Goal: Information Seeking & Learning: Learn about a topic

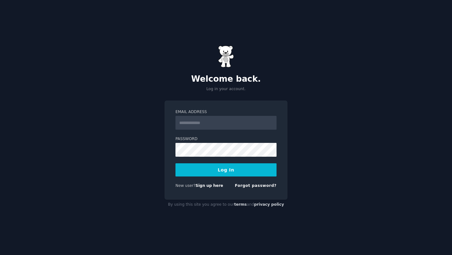
click at [227, 125] on input "Email Address" at bounding box center [226, 123] width 101 height 14
type input "**********"
click at [216, 174] on button "Log In" at bounding box center [226, 169] width 101 height 13
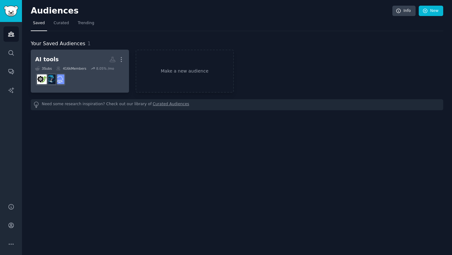
click at [45, 60] on div "AI tools" at bounding box center [47, 60] width 24 height 8
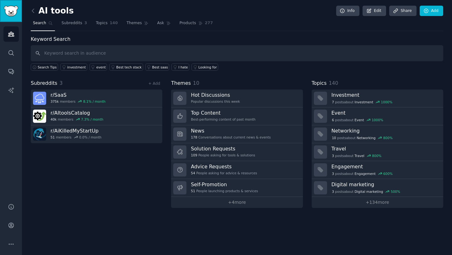
click at [14, 12] on img "Sidebar" at bounding box center [11, 11] width 14 height 11
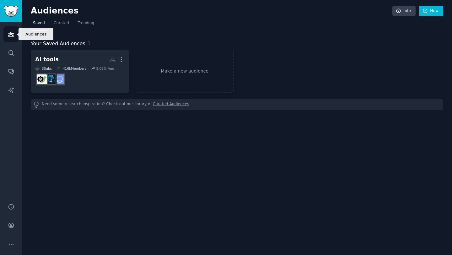
click at [10, 35] on icon "Sidebar" at bounding box center [11, 34] width 6 height 4
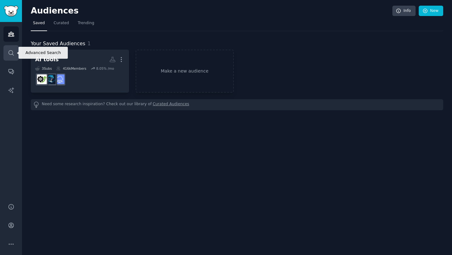
click at [11, 56] on icon "Sidebar" at bounding box center [11, 53] width 7 height 7
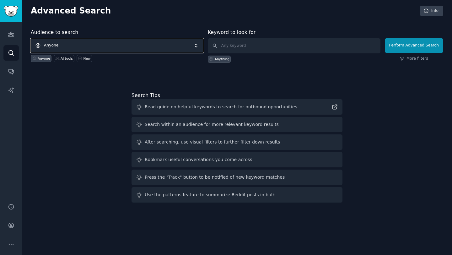
click at [81, 41] on span "Anyone" at bounding box center [117, 45] width 173 height 14
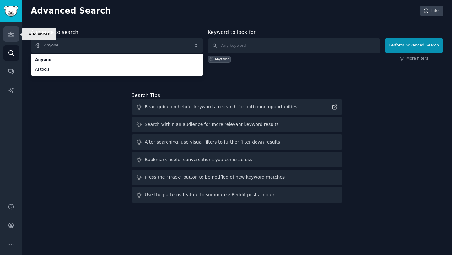
click at [10, 31] on icon "Sidebar" at bounding box center [11, 34] width 7 height 7
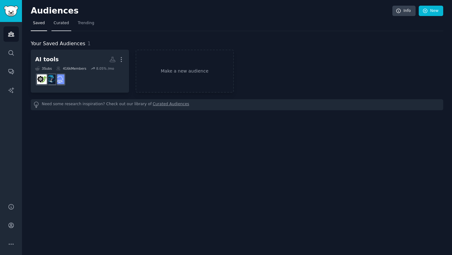
click at [59, 26] on span "Curated" at bounding box center [61, 23] width 15 height 6
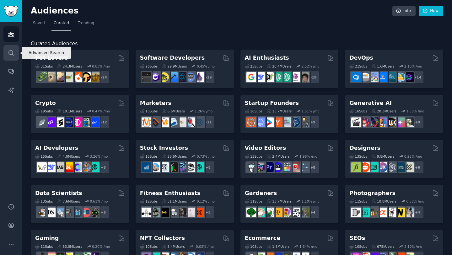
click at [10, 55] on icon "Sidebar" at bounding box center [11, 53] width 7 height 7
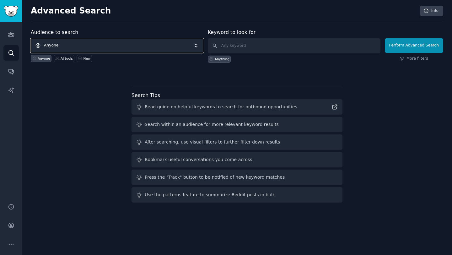
click at [60, 46] on span "Anyone" at bounding box center [117, 45] width 173 height 14
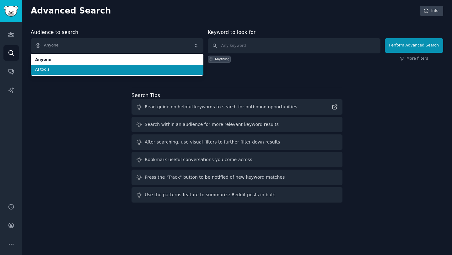
click at [49, 71] on span "AI tools" at bounding box center [117, 70] width 164 height 6
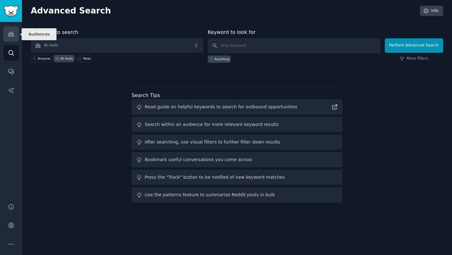
click at [10, 34] on icon "Sidebar" at bounding box center [11, 34] width 7 height 7
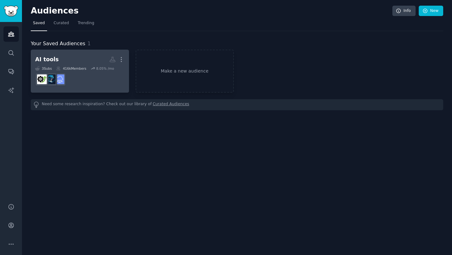
click at [49, 58] on div "AI tools" at bounding box center [47, 60] width 24 height 8
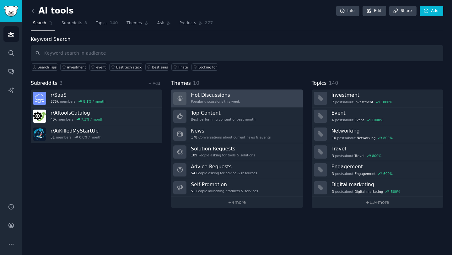
click at [220, 96] on h3 "Hot Discussions" at bounding box center [215, 95] width 49 height 7
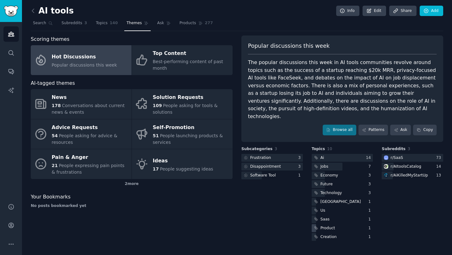
click at [337, 224] on div "Product" at bounding box center [343, 228] width 62 height 8
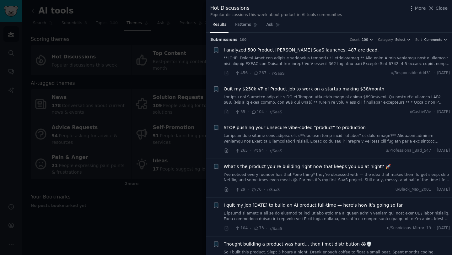
click at [338, 62] on link at bounding box center [337, 61] width 226 height 11
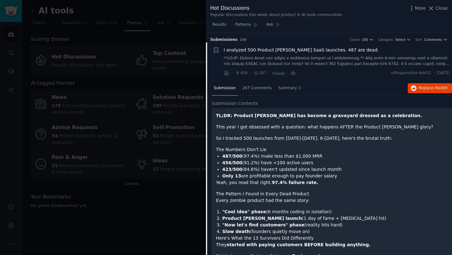
scroll to position [10, 0]
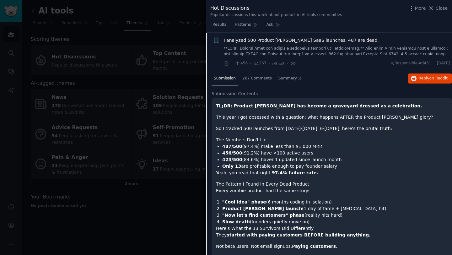
click at [291, 158] on li "423/500 (84.6%) haven't updated since launch month" at bounding box center [335, 159] width 226 height 7
click at [288, 159] on li "423/500 (84.6%) haven't updated since launch month" at bounding box center [335, 159] width 226 height 7
click at [251, 167] on li "Only 13 are profitable enough to pay founder salary" at bounding box center [335, 166] width 226 height 7
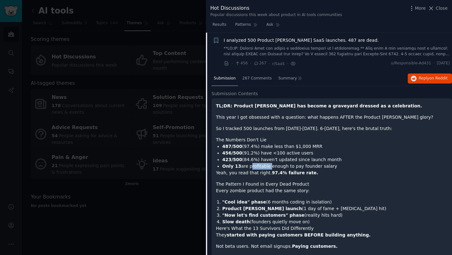
click at [251, 167] on li "Only 13 are profitable enough to pay founder salary" at bounding box center [335, 166] width 226 height 7
click at [253, 185] on h1 "The Pattern I Found in Every Dead Product" at bounding box center [332, 184] width 232 height 7
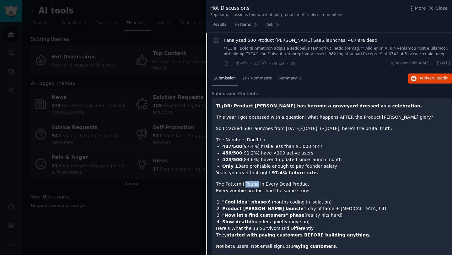
click at [253, 185] on h1 "The Pattern I Found in Every Dead Product" at bounding box center [332, 184] width 232 height 7
click at [249, 184] on h1 "The Pattern I Found in Every Dead Product" at bounding box center [332, 184] width 232 height 7
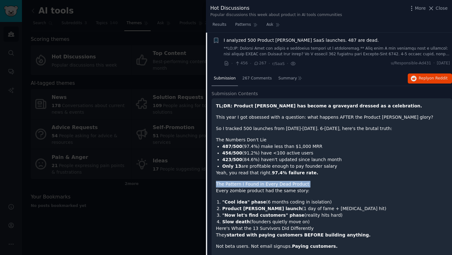
click at [249, 184] on h1 "The Pattern I Found in Every Dead Product" at bounding box center [332, 184] width 232 height 7
click at [243, 192] on p "Every zombie product had the same story:" at bounding box center [332, 191] width 232 height 7
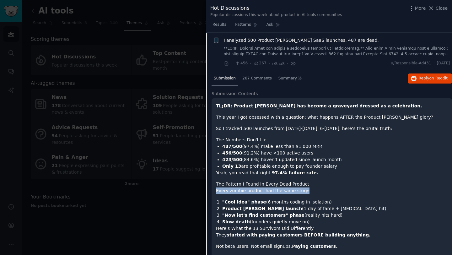
click at [243, 192] on p "Every zombie product had the same story:" at bounding box center [332, 191] width 232 height 7
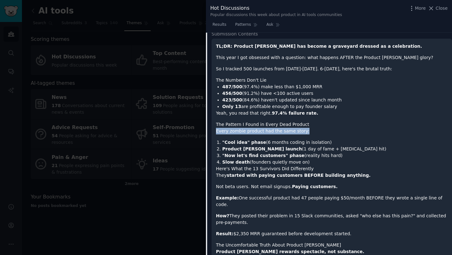
scroll to position [70, 0]
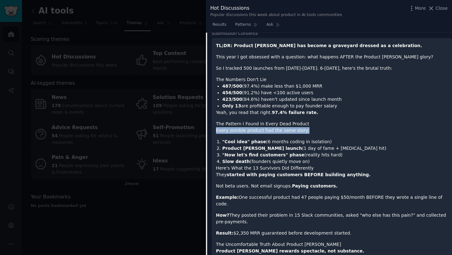
click at [232, 141] on strong ""Cool idea" phase" at bounding box center [244, 141] width 44 height 5
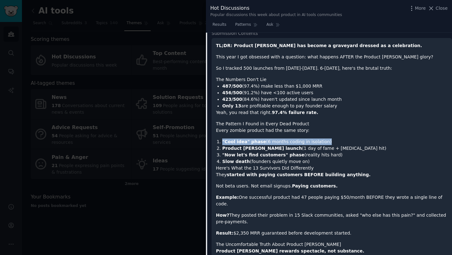
click at [230, 149] on strong "Product [PERSON_NAME] launch" at bounding box center [262, 148] width 80 height 5
click at [246, 125] on h1 "The Pattern I Found in Every Dead Product" at bounding box center [332, 124] width 232 height 7
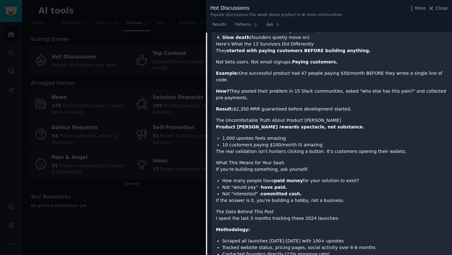
scroll to position [198, 0]
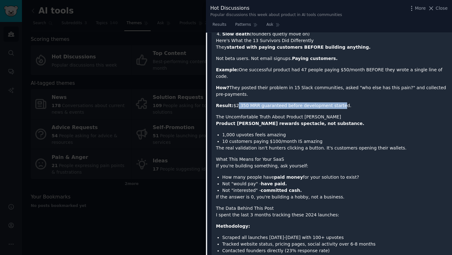
drag, startPoint x: 236, startPoint y: 98, endPoint x: 333, endPoint y: 100, distance: 97.4
click at [334, 102] on p "Result: $2,350 MRR guaranteed before development started." at bounding box center [332, 105] width 232 height 7
click at [299, 84] on p "How? They posted their problem in 15 Slack communities, asked "who else has thi…" at bounding box center [332, 90] width 232 height 13
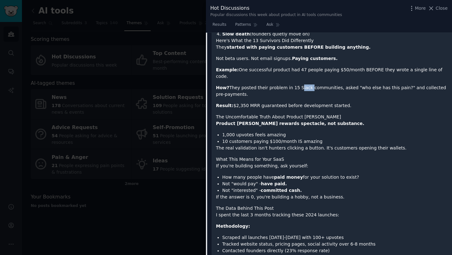
click at [324, 84] on p "How? They posted their problem in 15 Slack communities, asked "who else has thi…" at bounding box center [332, 90] width 232 height 13
click at [248, 104] on div "TL;DR: Product [PERSON_NAME] has become a graveyard dressed as a celebration. T…" at bounding box center [332, 212] width 232 height 594
click at [244, 114] on h1 "The Uncomfortable Truth About Product [PERSON_NAME]" at bounding box center [332, 117] width 232 height 7
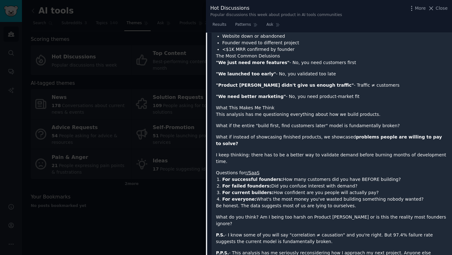
scroll to position [439, 0]
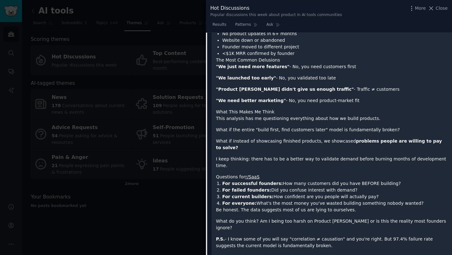
drag, startPoint x: 329, startPoint y: 144, endPoint x: 339, endPoint y: 158, distance: 17.3
click at [332, 180] on li "For successful founders: How many customers did you have BEFORE building?" at bounding box center [335, 183] width 226 height 7
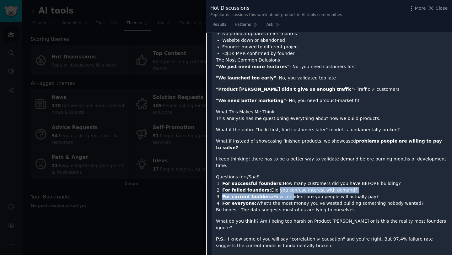
drag, startPoint x: 273, startPoint y: 170, endPoint x: 287, endPoint y: 177, distance: 16.0
click at [286, 180] on ol "For successful founders: How many customers did you have BEFORE building? For f…" at bounding box center [332, 193] width 232 height 26
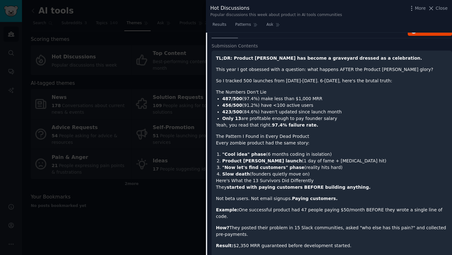
scroll to position [0, 0]
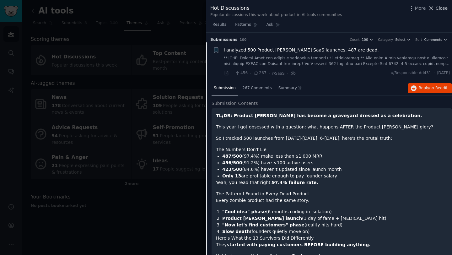
click at [435, 7] on button "Close" at bounding box center [438, 8] width 20 height 7
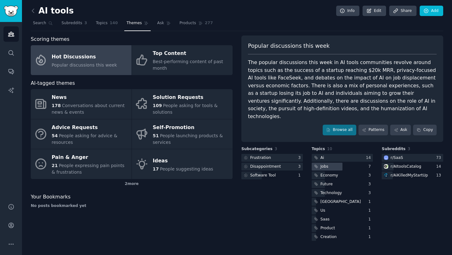
click at [324, 164] on div "Jobs" at bounding box center [325, 167] width 8 height 6
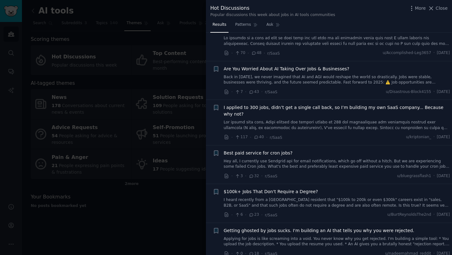
scroll to position [184, 0]
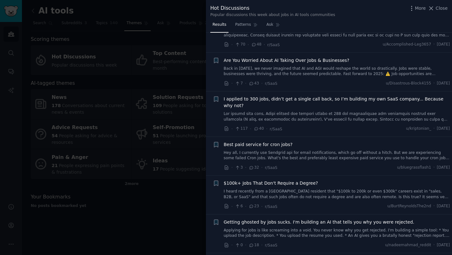
click at [160, 217] on div at bounding box center [226, 127] width 452 height 255
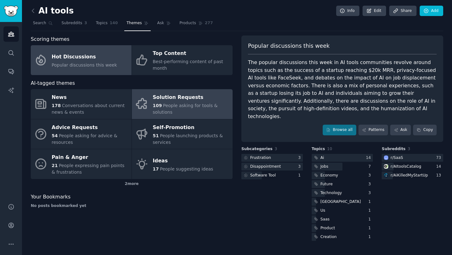
click at [187, 98] on div "Solution Requests" at bounding box center [191, 98] width 77 height 10
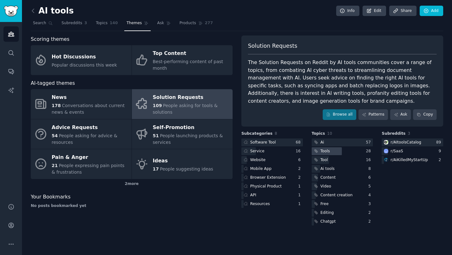
click at [325, 151] on div "Tools" at bounding box center [325, 152] width 9 height 6
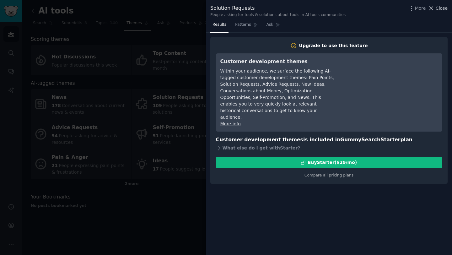
click at [435, 5] on button "Close" at bounding box center [438, 8] width 20 height 7
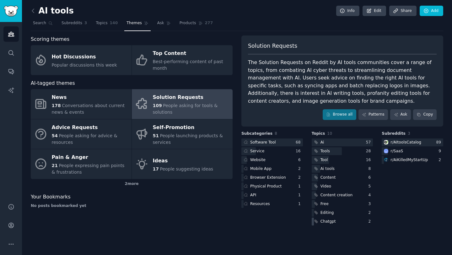
click at [329, 220] on div "Chatgpt" at bounding box center [328, 222] width 15 height 6
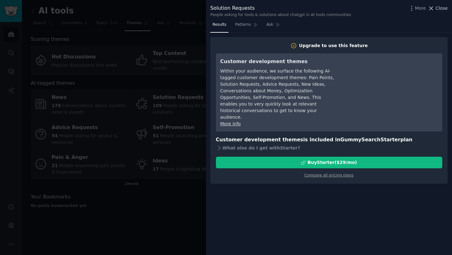
click at [435, 6] on icon at bounding box center [431, 8] width 7 height 7
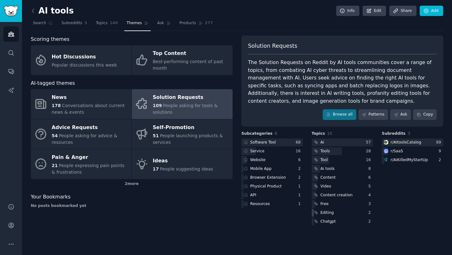
click at [330, 212] on div "Editing" at bounding box center [328, 213] width 14 height 6
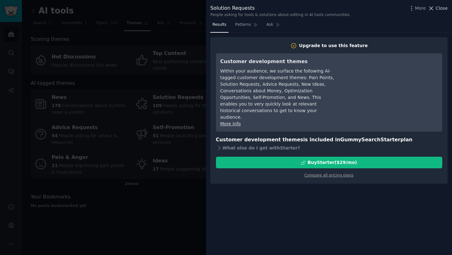
click at [433, 8] on icon at bounding box center [431, 8] width 7 height 7
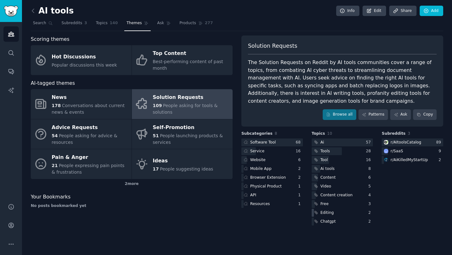
click at [327, 212] on div "Editing" at bounding box center [328, 213] width 14 height 6
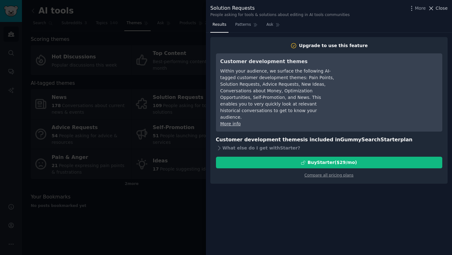
click at [432, 5] on icon at bounding box center [431, 8] width 7 height 7
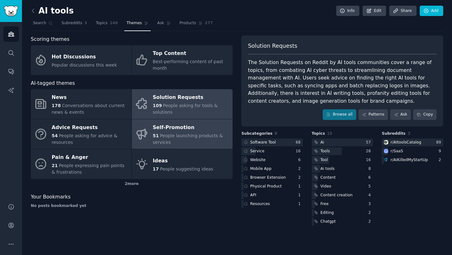
click at [199, 140] on div "51 People launching products & services" at bounding box center [191, 139] width 77 height 13
